Goal: Information Seeking & Learning: Learn about a topic

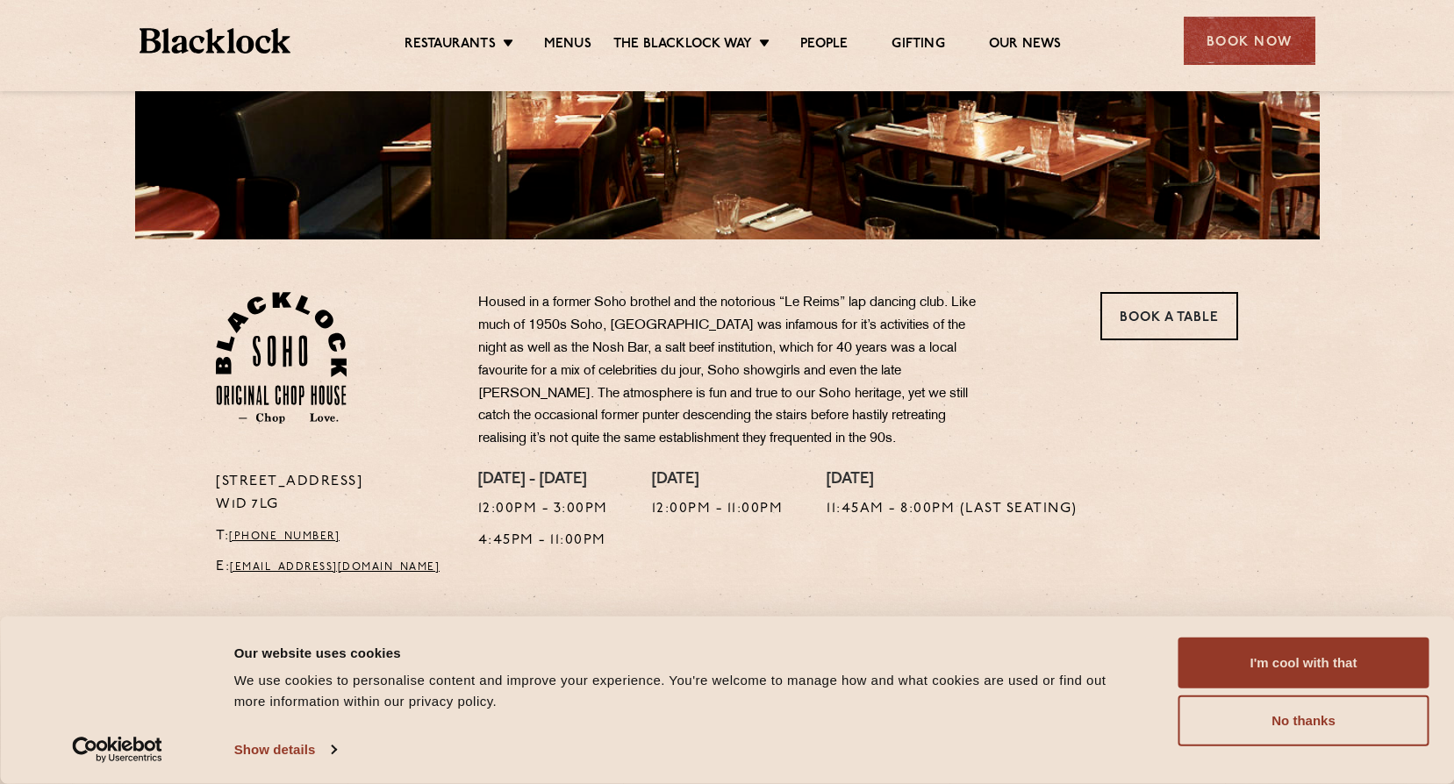
scroll to position [468, 0]
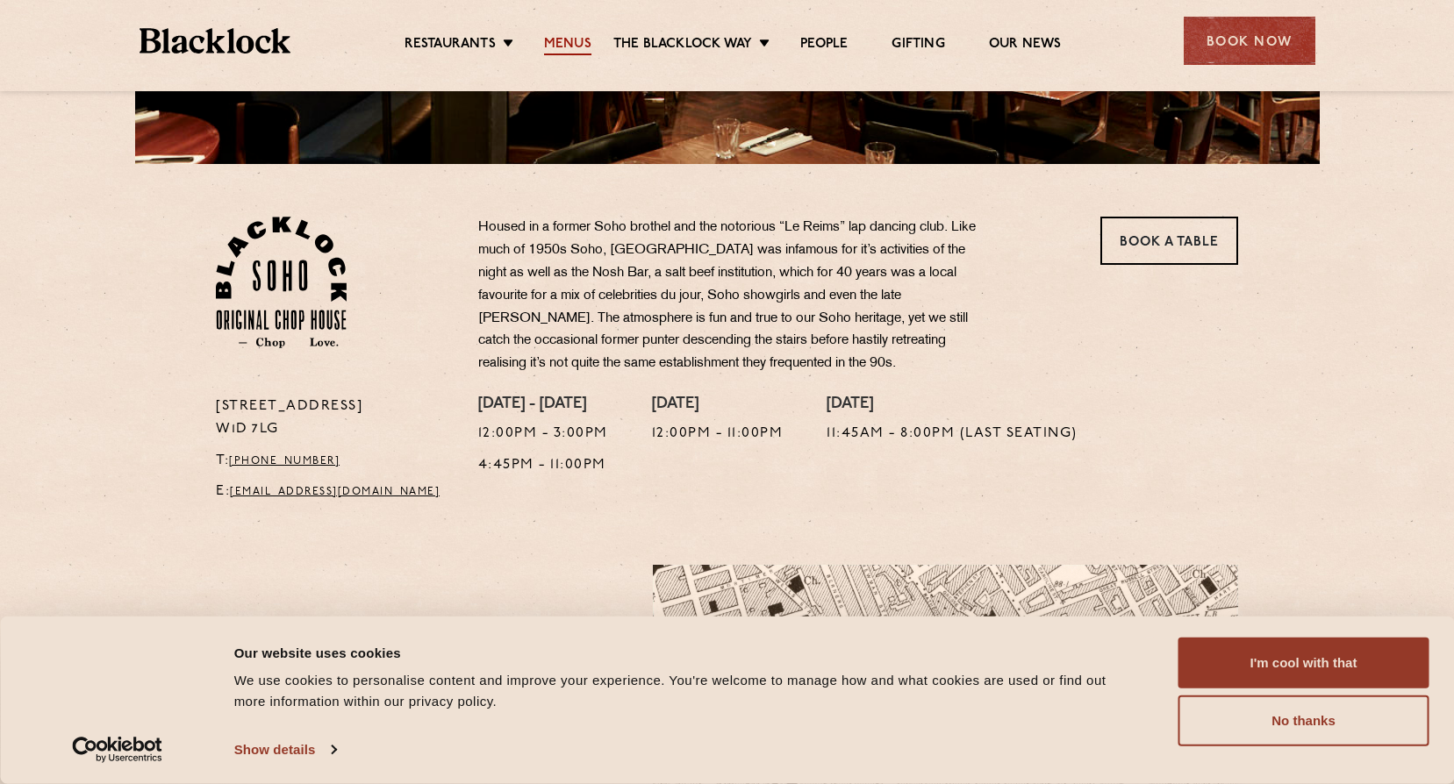
click at [559, 39] on link "Menus" at bounding box center [567, 45] width 47 height 19
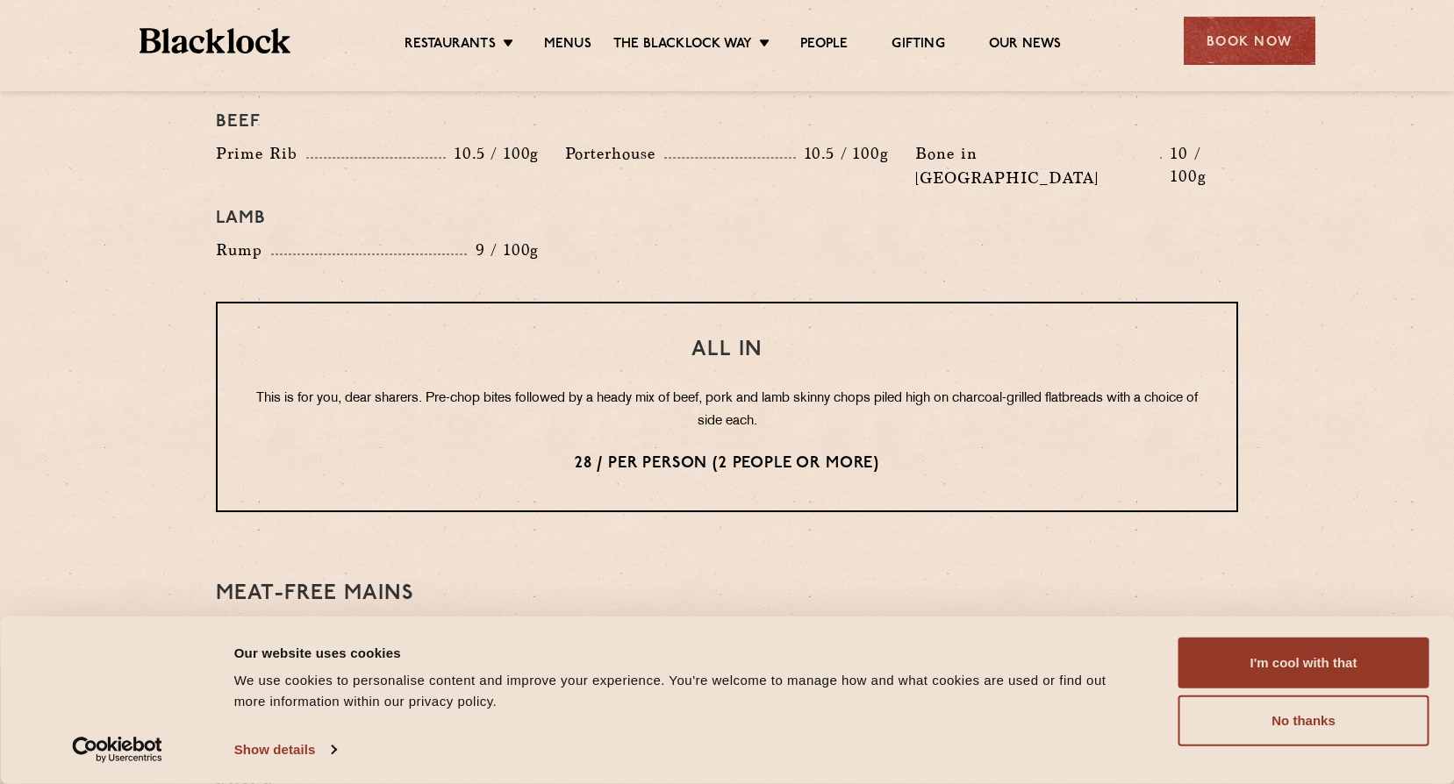
scroll to position [2048, 0]
drag, startPoint x: 773, startPoint y: 303, endPoint x: 667, endPoint y: 307, distance: 106.2
click at [667, 340] on h3 "All In" at bounding box center [727, 351] width 948 height 23
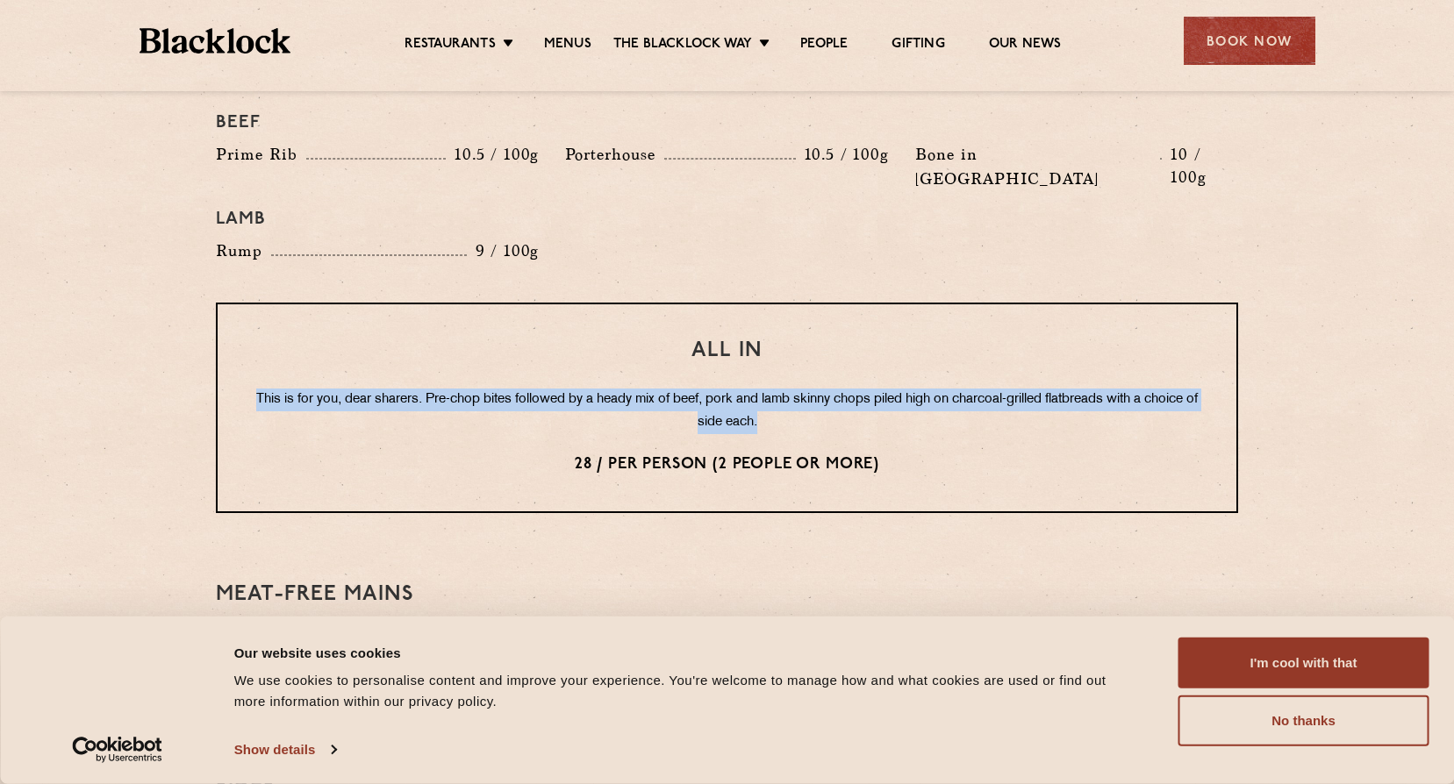
drag, startPoint x: 667, startPoint y: 307, endPoint x: 276, endPoint y: 339, distance: 391.7
click at [276, 339] on div "All In This is for you, dear sharers. Pre-chop bites followed by a heady mix of…" at bounding box center [727, 408] width 1022 height 211
drag, startPoint x: 886, startPoint y: 413, endPoint x: 499, endPoint y: 233, distance: 426.6
click at [499, 233] on div "Pre Chop Bites [PERSON_NAME] Potted Meats & Kimchi 2 Egg & Anchovy 2 Cheese & P…" at bounding box center [727, 96] width 1066 height 2525
drag, startPoint x: 499, startPoint y: 233, endPoint x: 732, endPoint y: 269, distance: 235.2
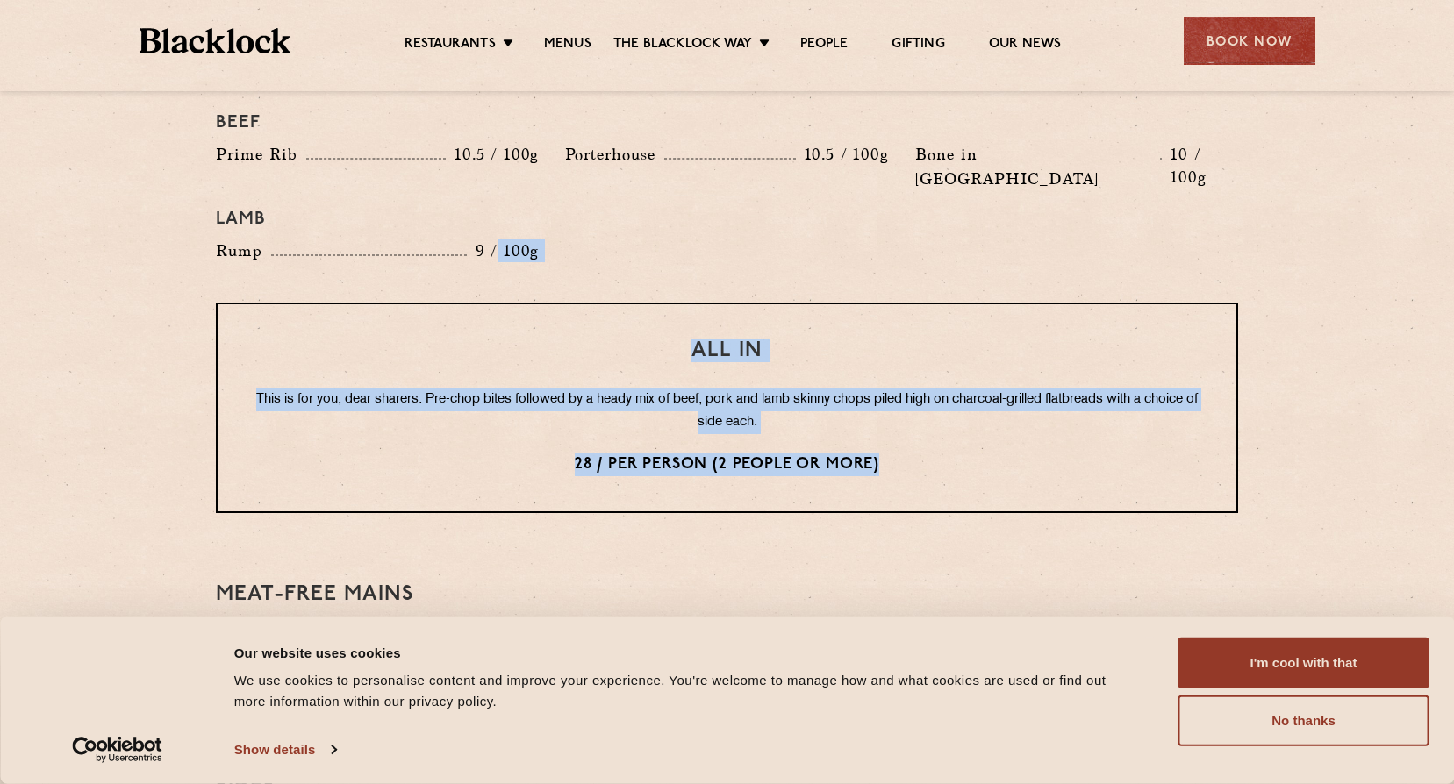
click at [732, 303] on div "All In This is for you, dear sharers. Pre-chop bites followed by a heady mix of…" at bounding box center [727, 408] width 1022 height 211
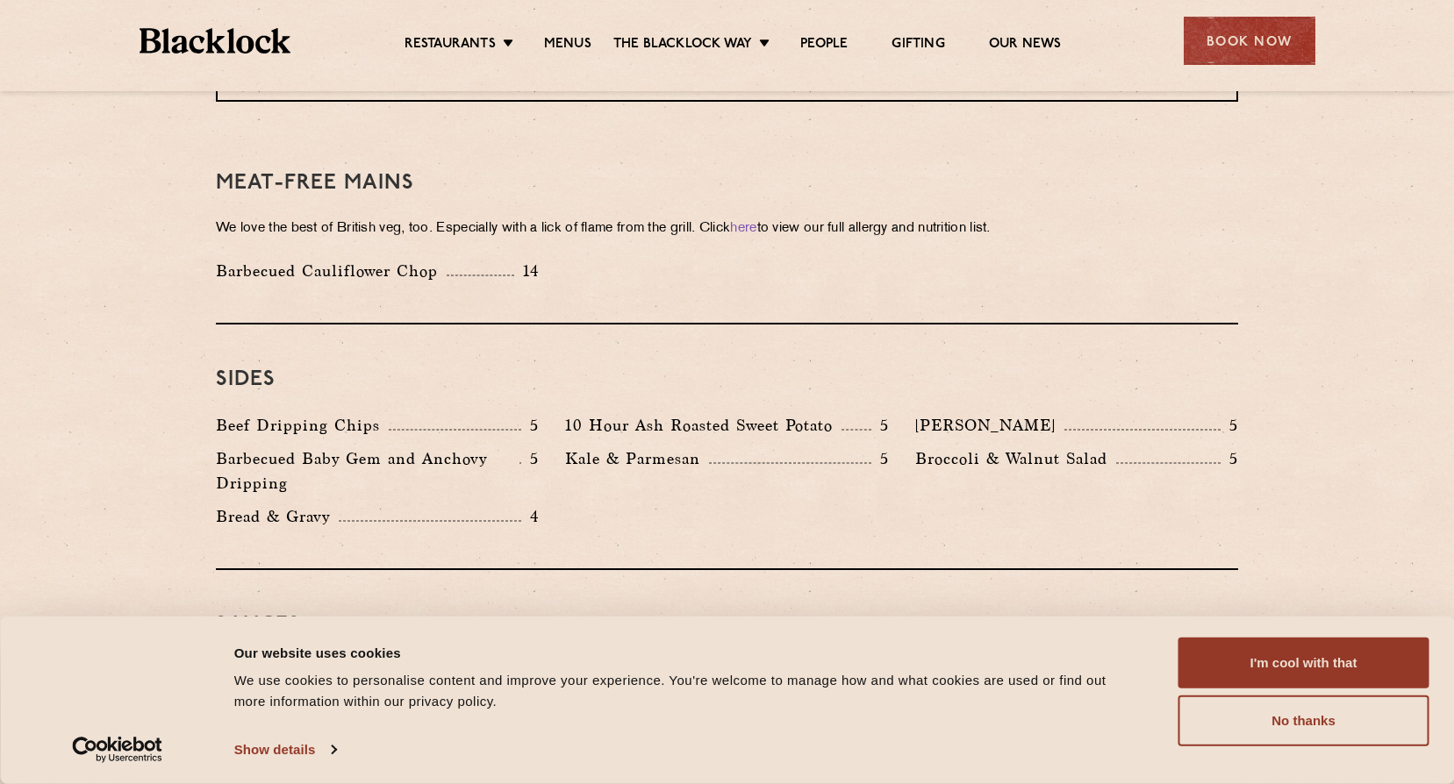
scroll to position [2459, 0]
click at [1329, 668] on button "I'm cool with that" at bounding box center [1303, 663] width 251 height 51
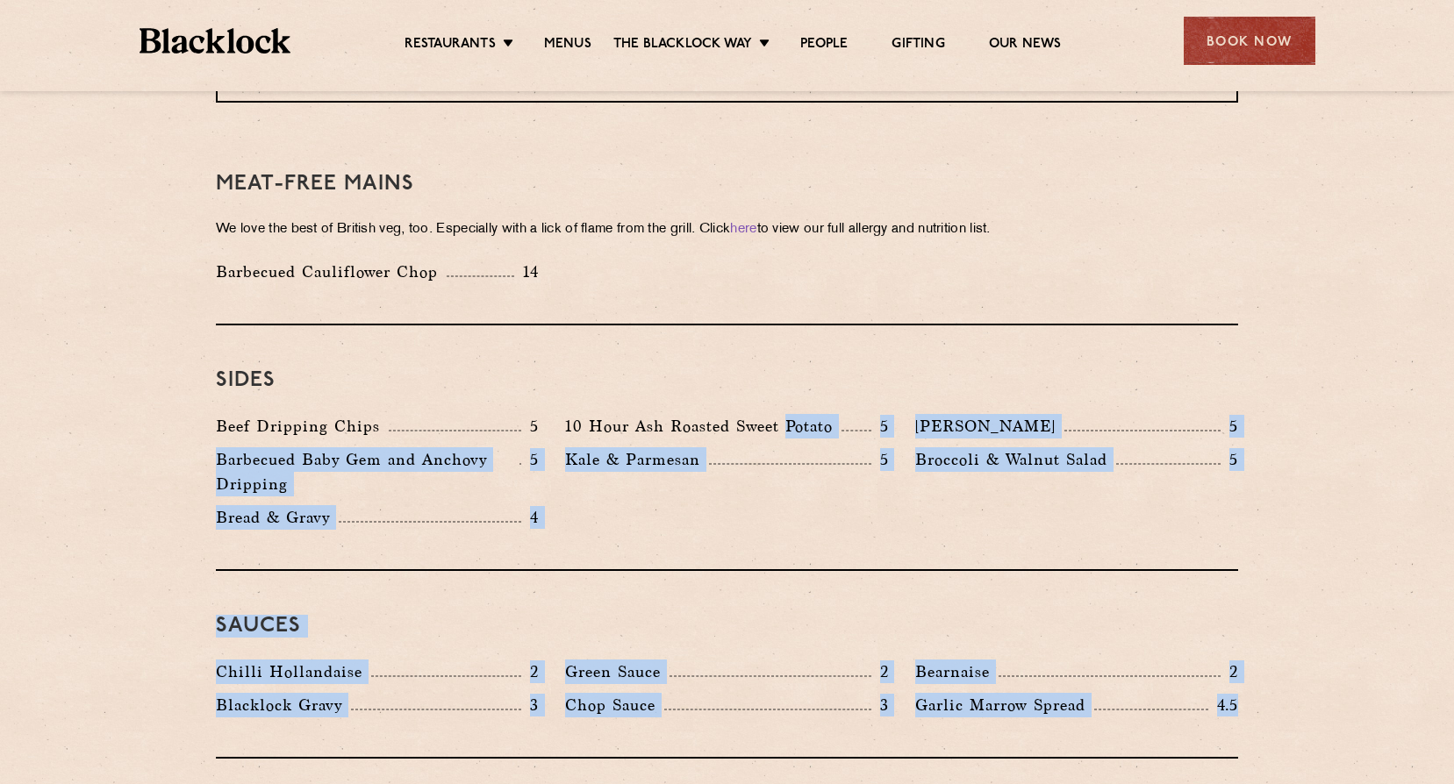
drag, startPoint x: 1210, startPoint y: 652, endPoint x: 787, endPoint y: 342, distance: 524.1
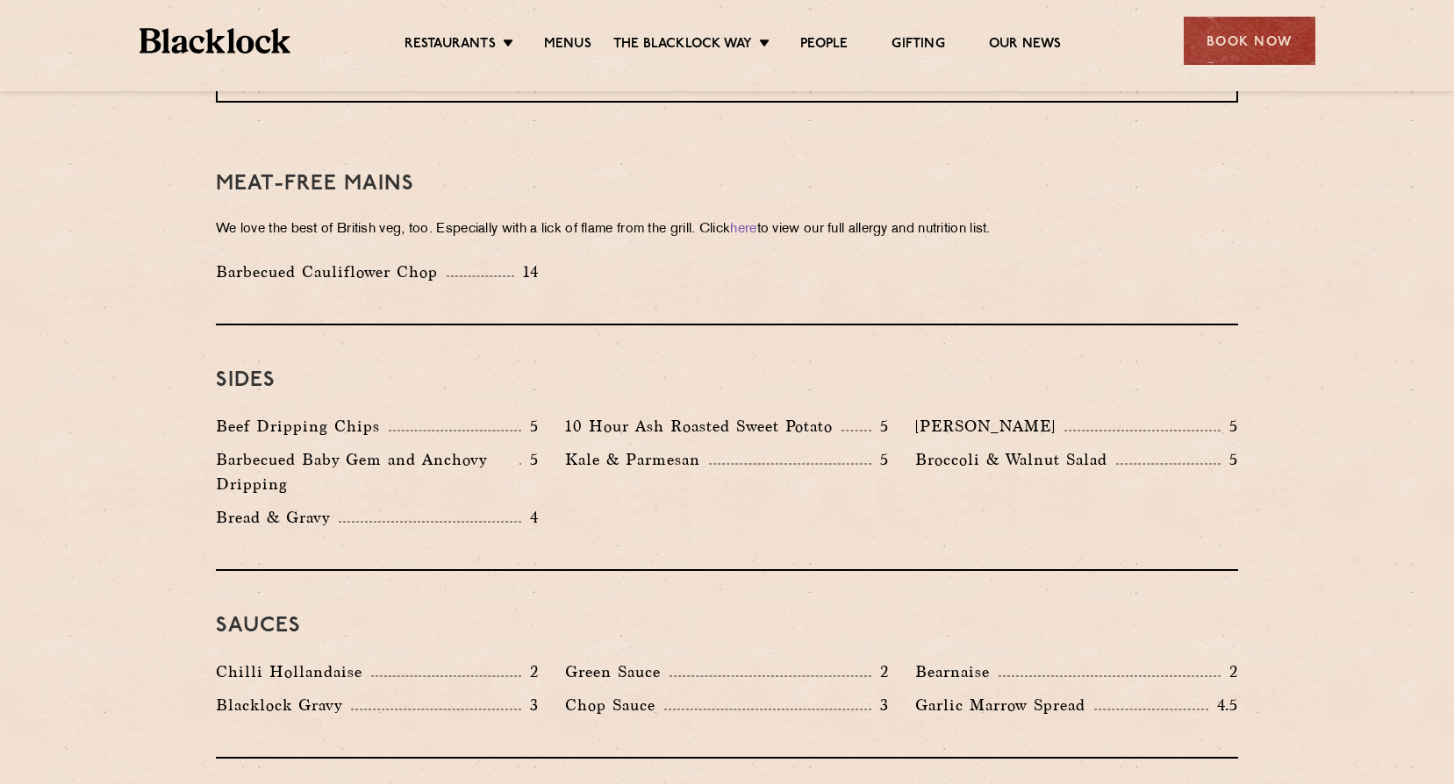
drag, startPoint x: 787, startPoint y: 342, endPoint x: 772, endPoint y: 210, distance: 133.3
click at [772, 210] on div "Meat-Free mains We love the best of British veg, too. Especially with a lick of…" at bounding box center [727, 227] width 1022 height 197
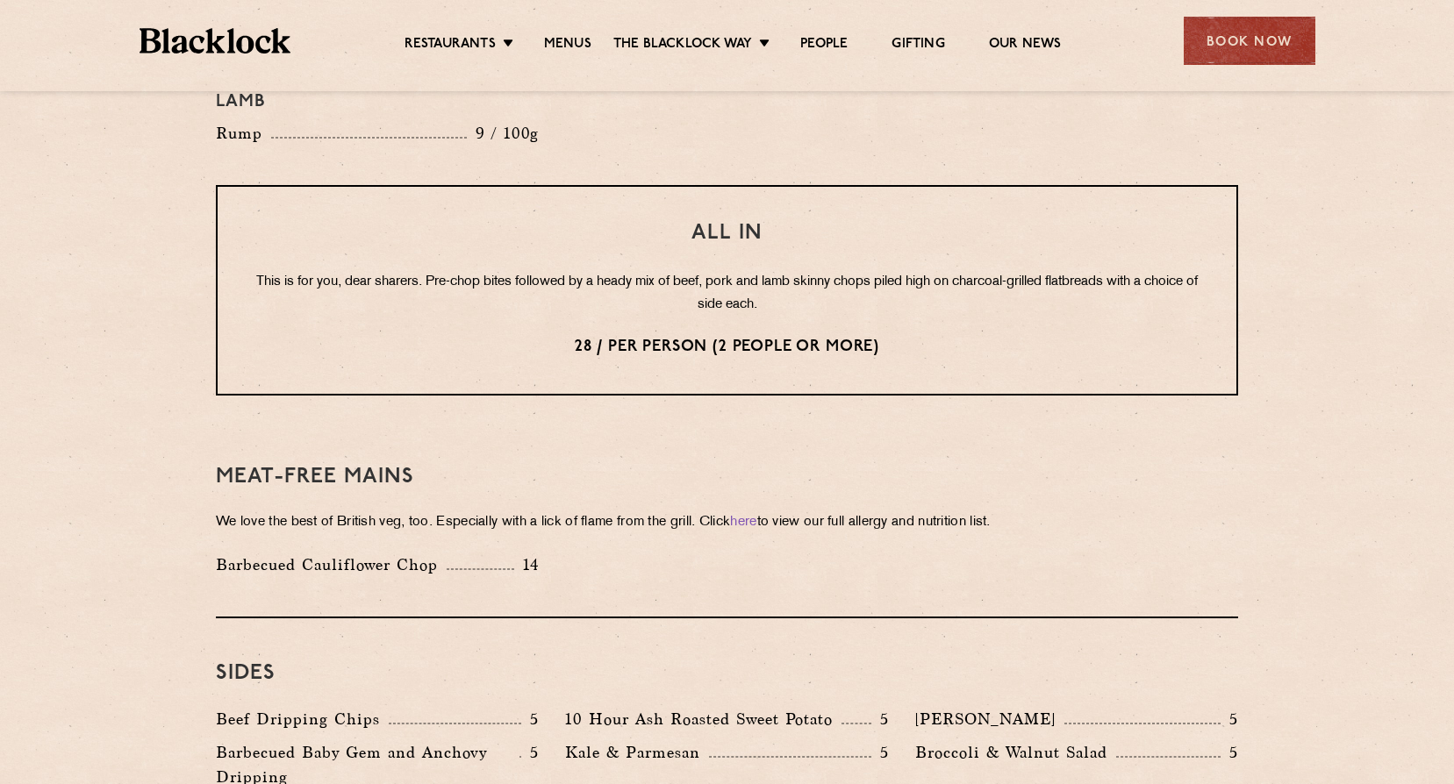
scroll to position [2167, 0]
